Goal: Navigation & Orientation: Find specific page/section

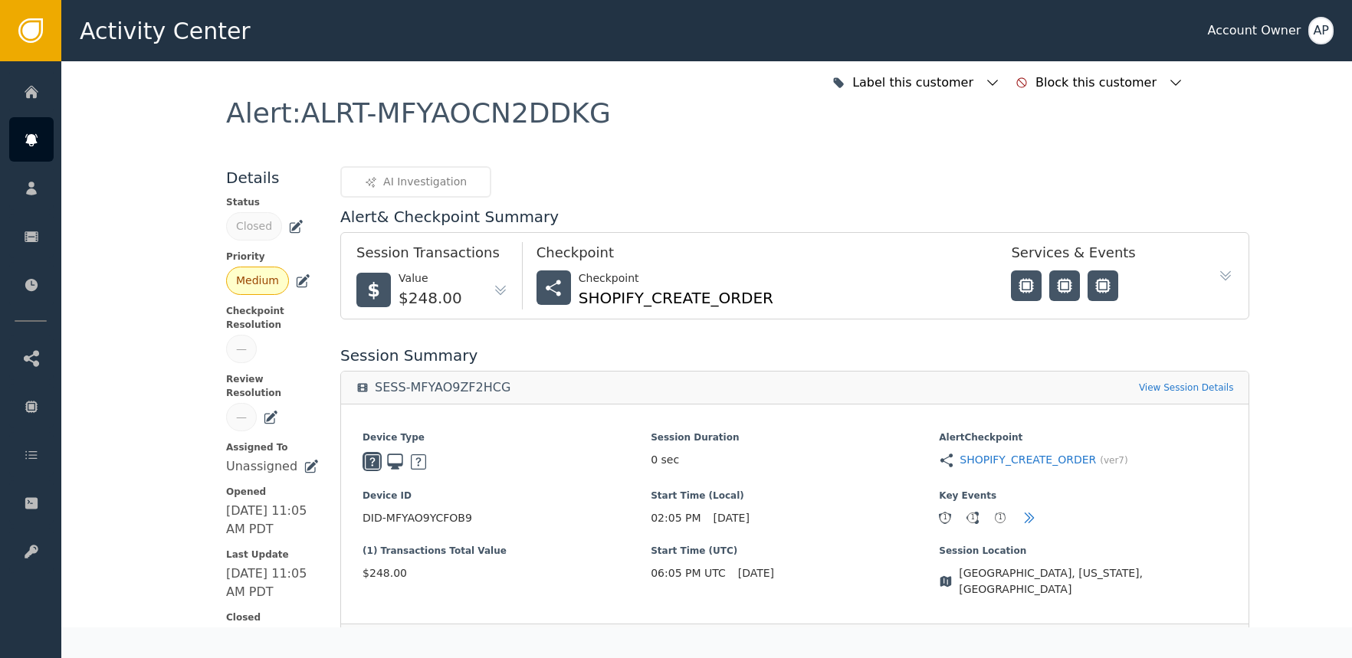
scroll to position [159, 0]
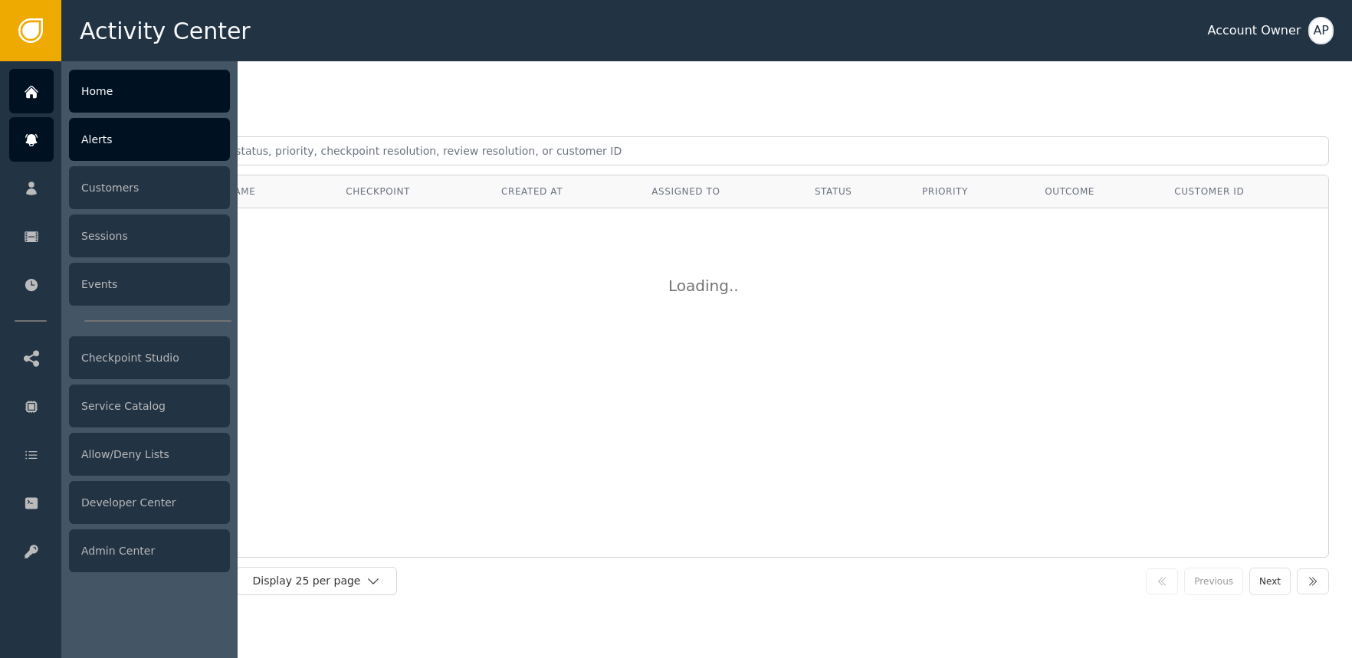
click at [41, 97] on div at bounding box center [31, 91] width 44 height 44
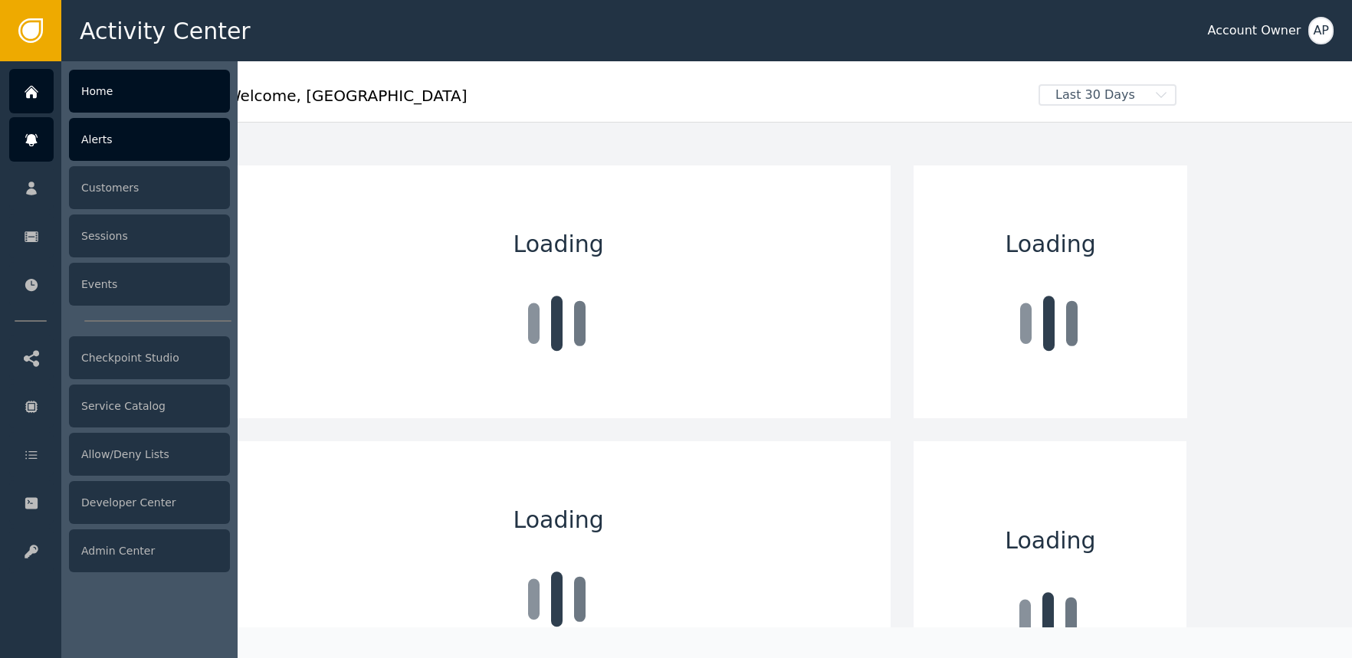
click at [26, 145] on icon at bounding box center [31, 140] width 15 height 17
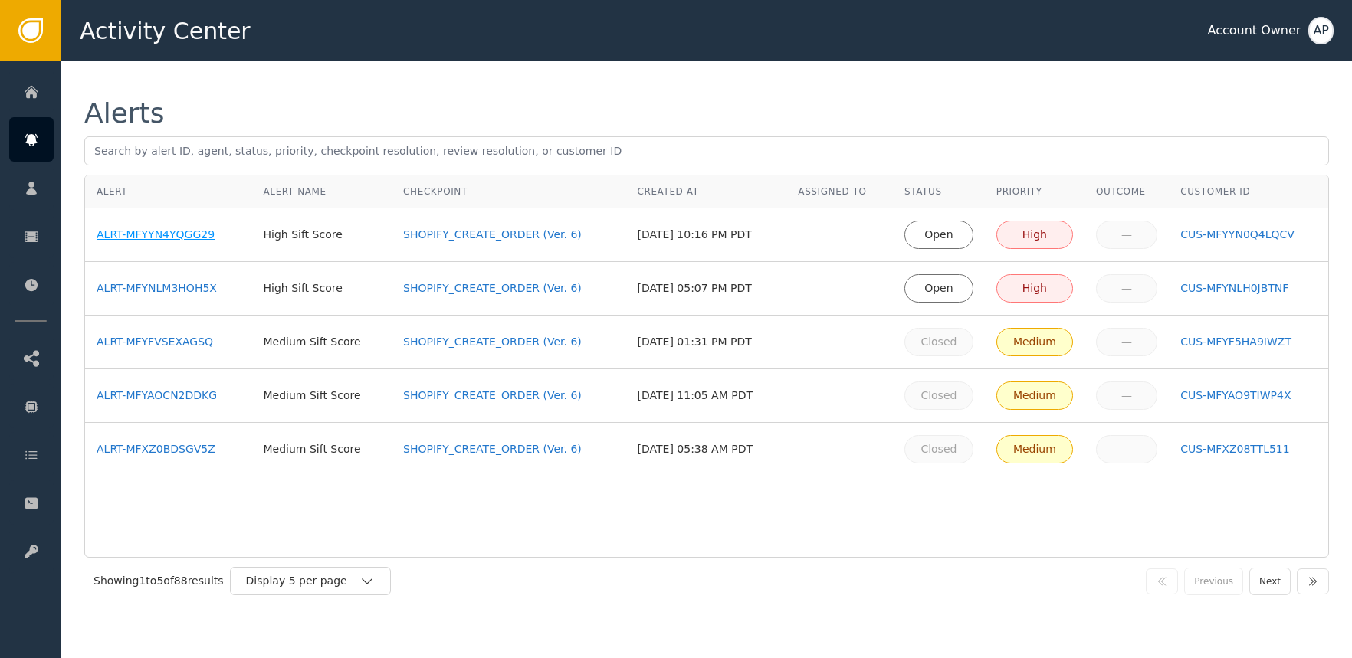
drag, startPoint x: 173, startPoint y: 241, endPoint x: 179, endPoint y: 229, distance: 13.0
